Goal: Find specific page/section: Find specific page/section

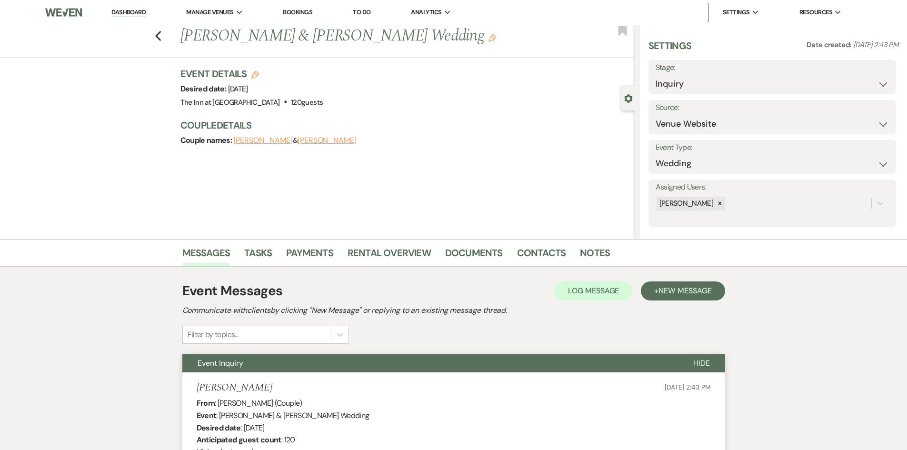
select select "5"
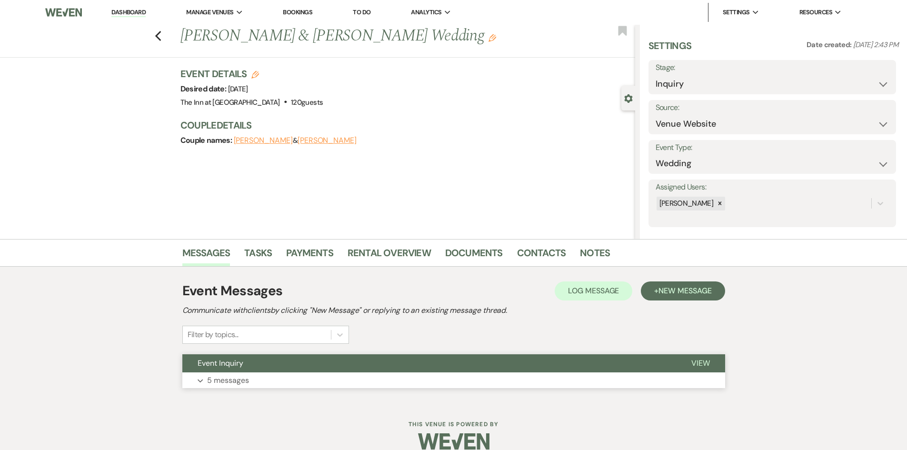
click at [699, 355] on button "View" at bounding box center [700, 363] width 49 height 18
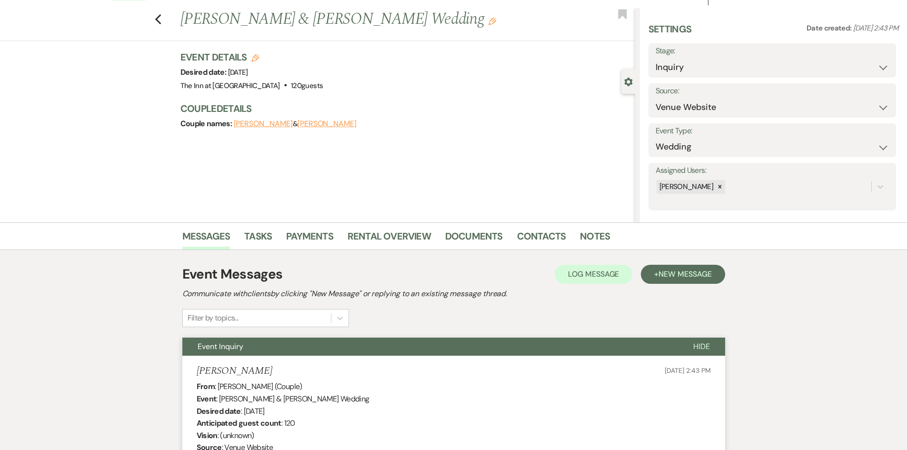
scroll to position [6, 0]
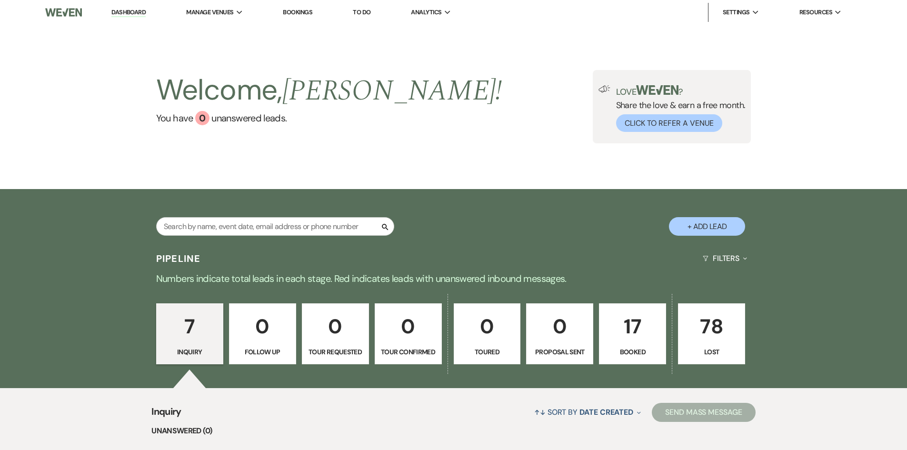
click at [639, 331] on p "17" at bounding box center [632, 326] width 55 height 32
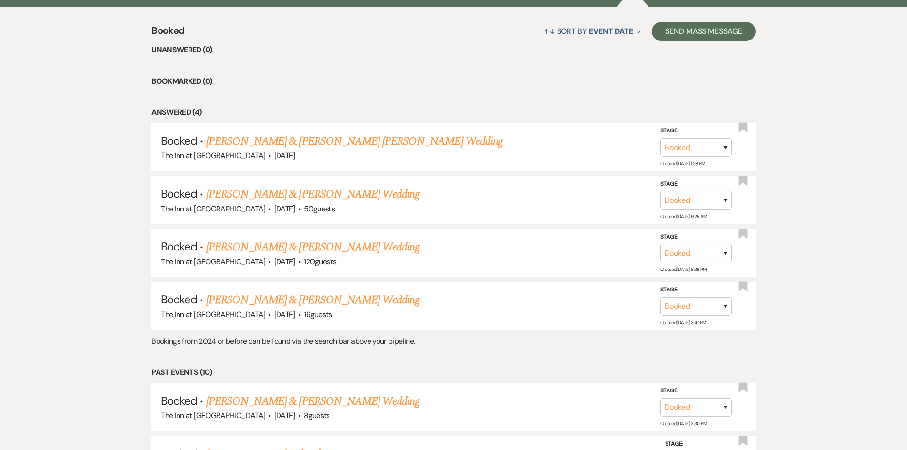
scroll to position [372, 0]
